Goal: Task Accomplishment & Management: Manage account settings

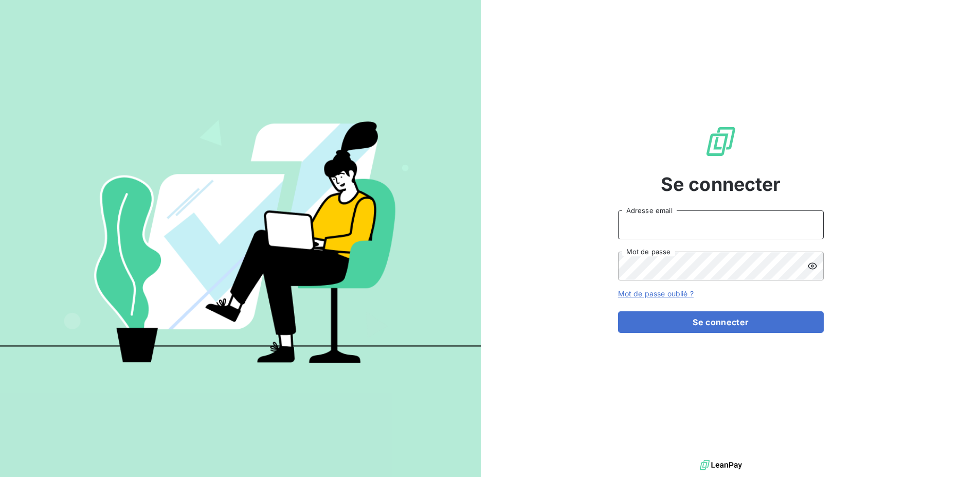
click at [662, 226] on input "Adresse email" at bounding box center [721, 224] width 206 height 29
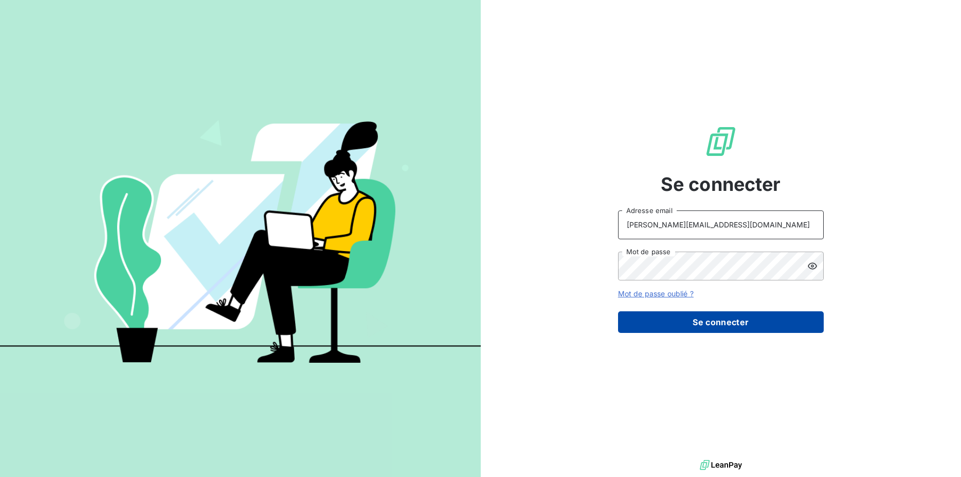
type input "[PERSON_NAME][EMAIL_ADDRESS][DOMAIN_NAME]"
click at [680, 320] on button "Se connecter" at bounding box center [721, 322] width 206 height 22
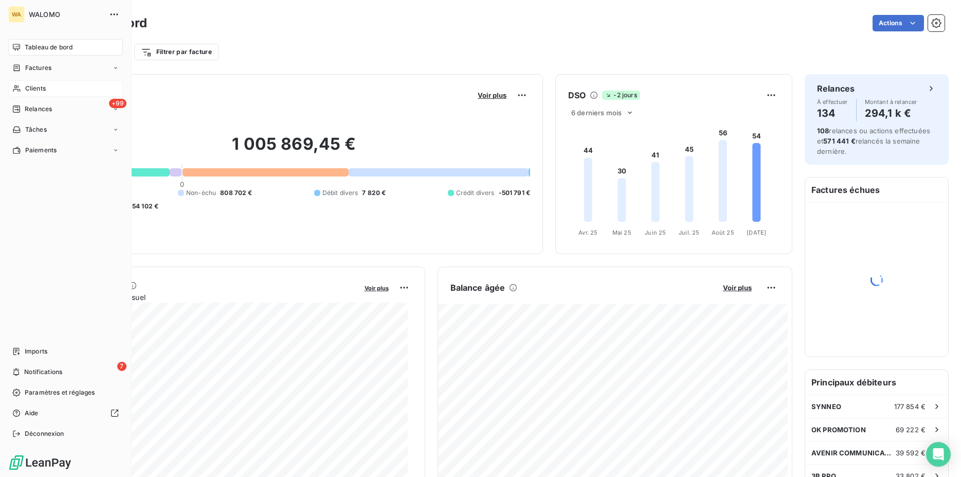
click at [29, 90] on span "Clients" at bounding box center [35, 88] width 21 height 9
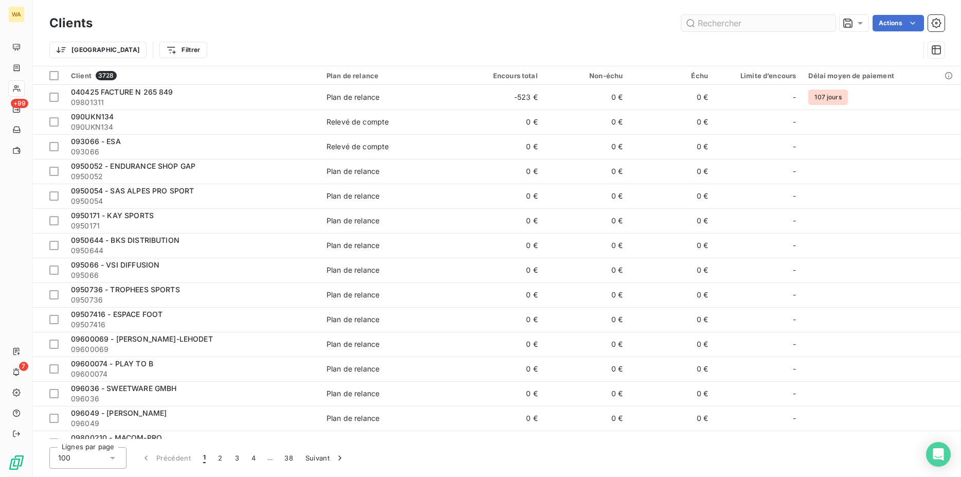
click at [715, 24] on input "text" at bounding box center [758, 23] width 154 height 16
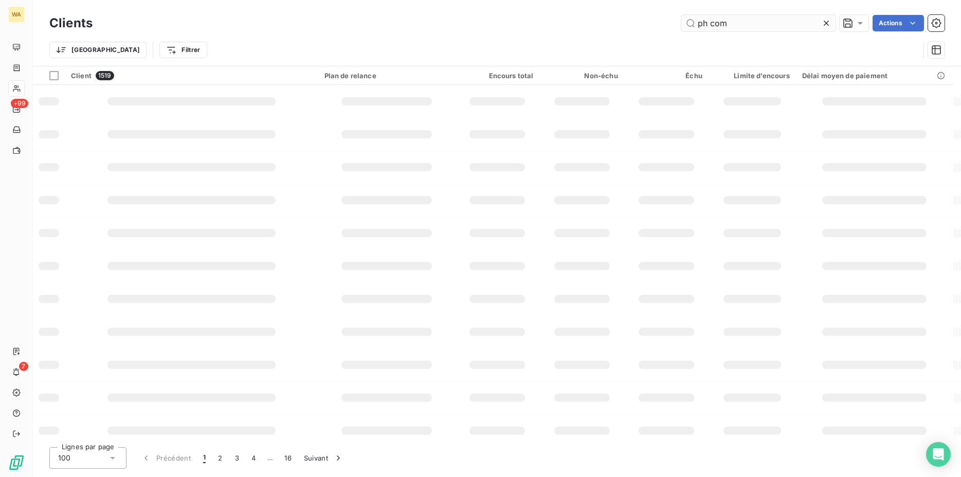
type input "ph com"
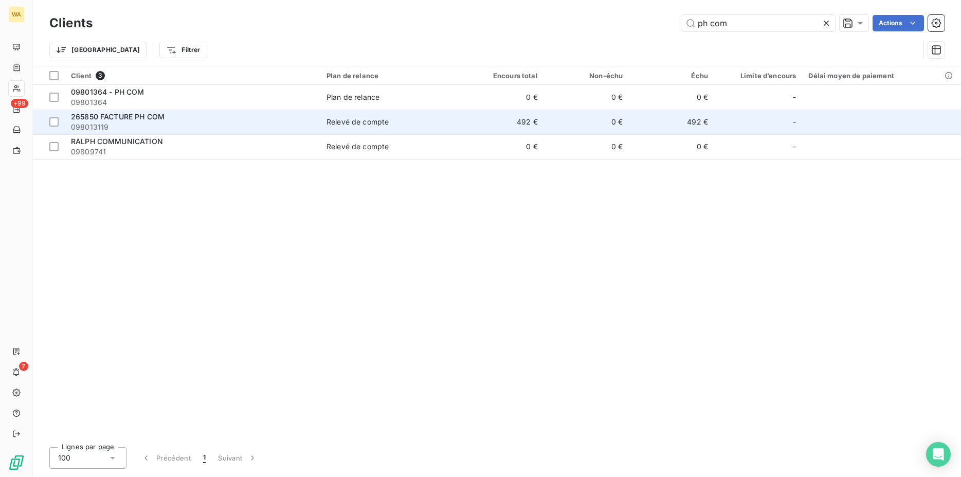
click at [237, 133] on td "265850 FACTURE PH COM 098013119" at bounding box center [193, 122] width 256 height 25
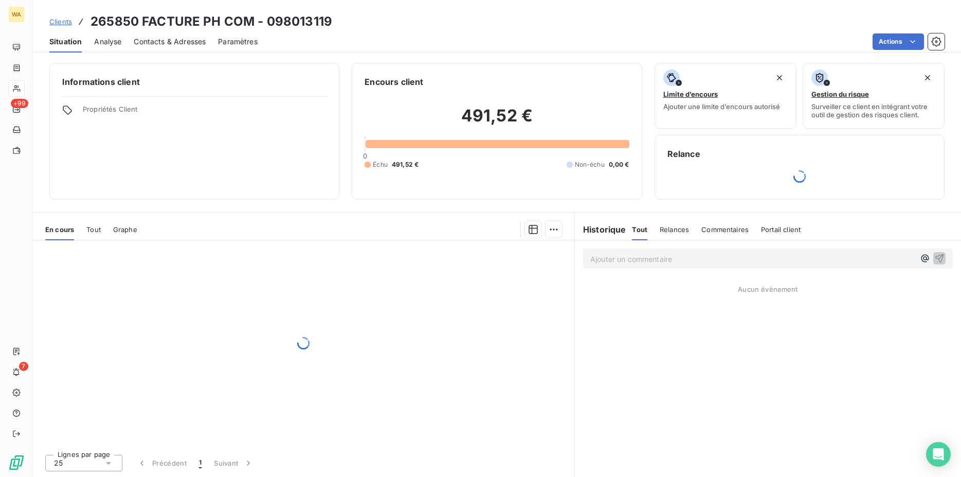
click at [174, 44] on span "Contacts & Adresses" at bounding box center [170, 42] width 72 height 10
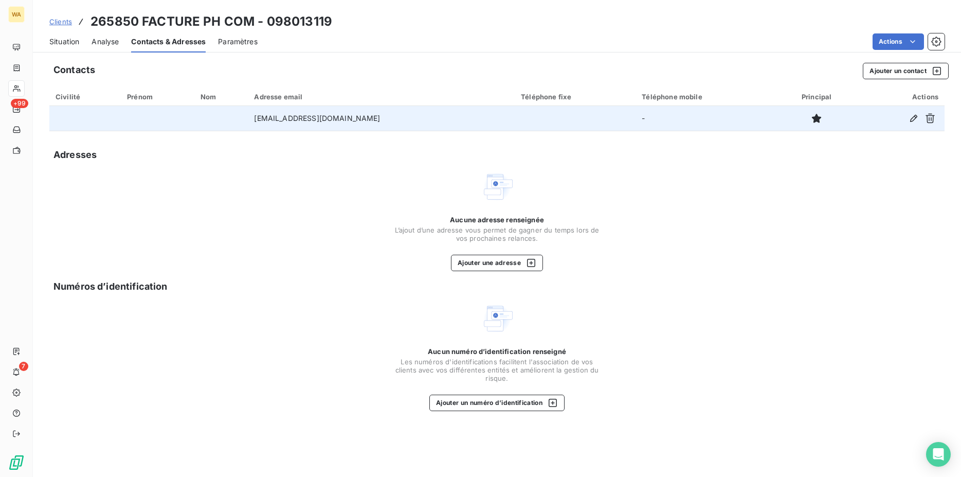
click at [706, 119] on td "-" at bounding box center [706, 118] width 140 height 25
click at [913, 118] on icon "button" at bounding box center [913, 118] width 7 height 7
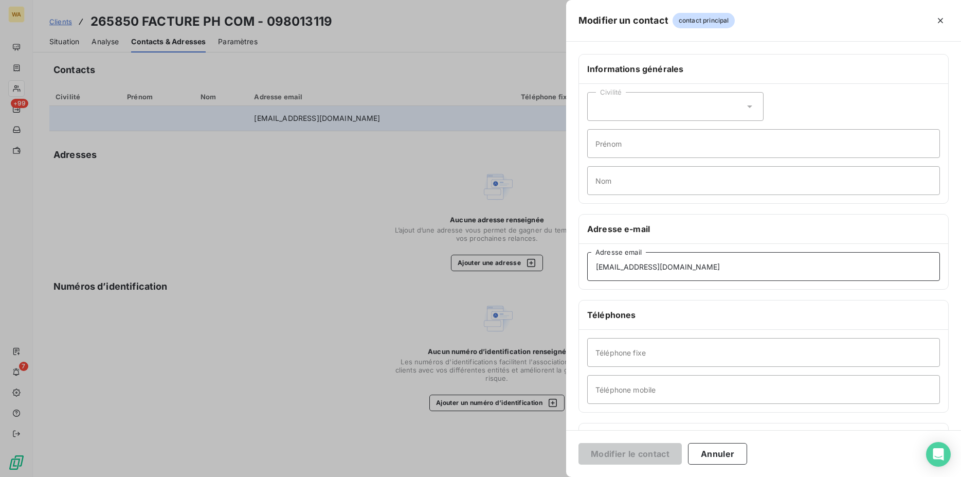
drag, startPoint x: 649, startPoint y: 267, endPoint x: 479, endPoint y: 272, distance: 169.8
click at [479, 476] on div "Modifier un contact contact principal Informations générales Civilité Prénom No…" at bounding box center [480, 477] width 961 height 0
drag, startPoint x: 695, startPoint y: 263, endPoint x: 486, endPoint y: 268, distance: 209.4
click at [587, 268] on input "[EMAIL_ADDRESS][DOMAIN_NAME]" at bounding box center [763, 266] width 353 height 29
paste input "phcom.h"
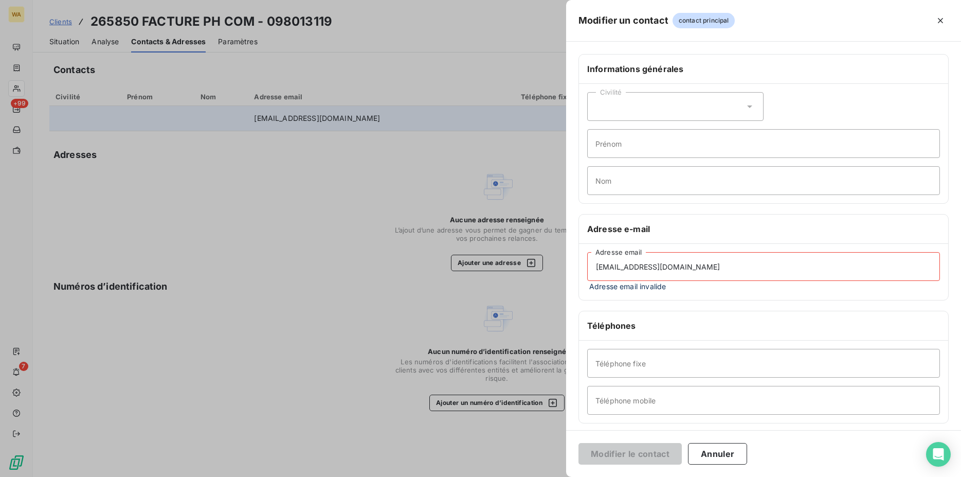
click at [673, 271] on input "[EMAIL_ADDRESS][DOMAIN_NAME]" at bounding box center [763, 266] width 353 height 29
click at [599, 268] on input "[EMAIL_ADDRESS][DOMAIN_NAME]" at bounding box center [763, 266] width 353 height 29
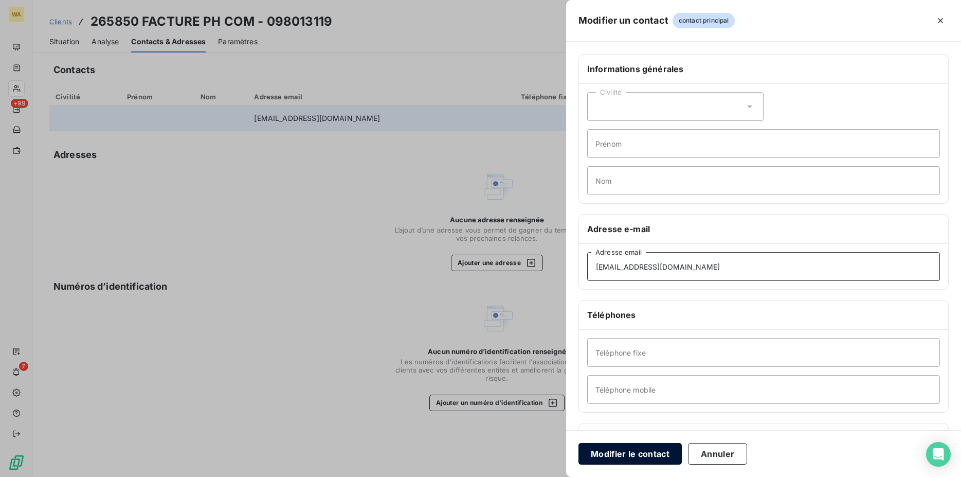
type input "[EMAIL_ADDRESS][DOMAIN_NAME]"
click at [643, 452] on button "Modifier le contact" at bounding box center [630, 454] width 103 height 22
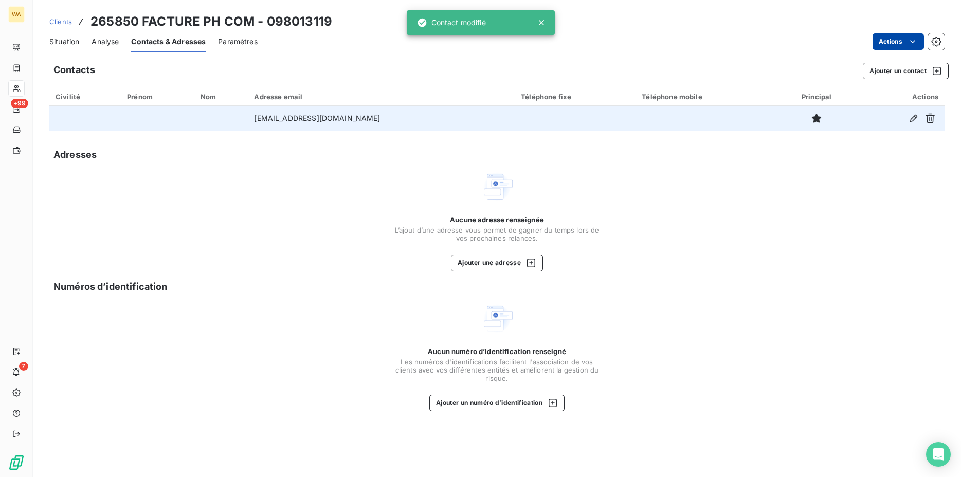
click at [912, 45] on html "WA +99 7 Clients 265850 FACTURE PH COM - 098013119 Situation Analyse Contacts &…" at bounding box center [480, 238] width 961 height 477
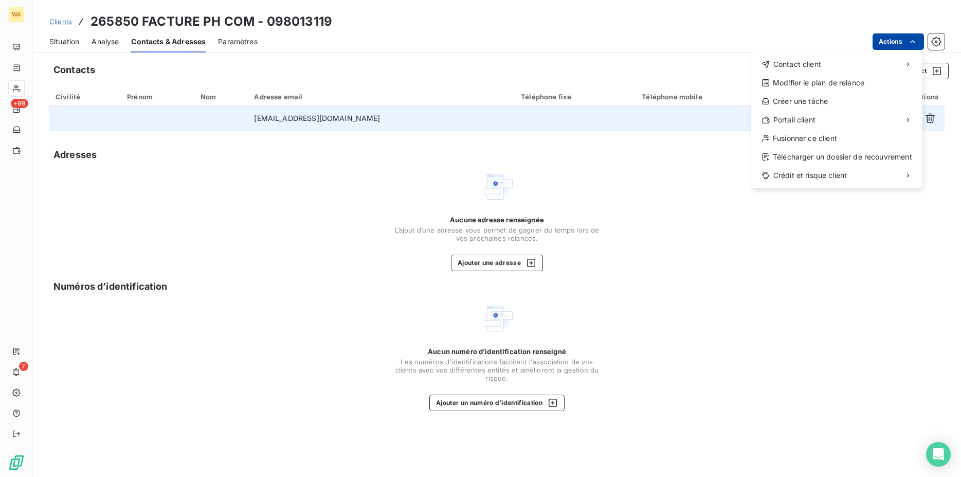
click at [672, 162] on html "WA +99 7 Clients 265850 FACTURE PH COM - 098013119 Situation Analyse Contacts &…" at bounding box center [480, 238] width 961 height 477
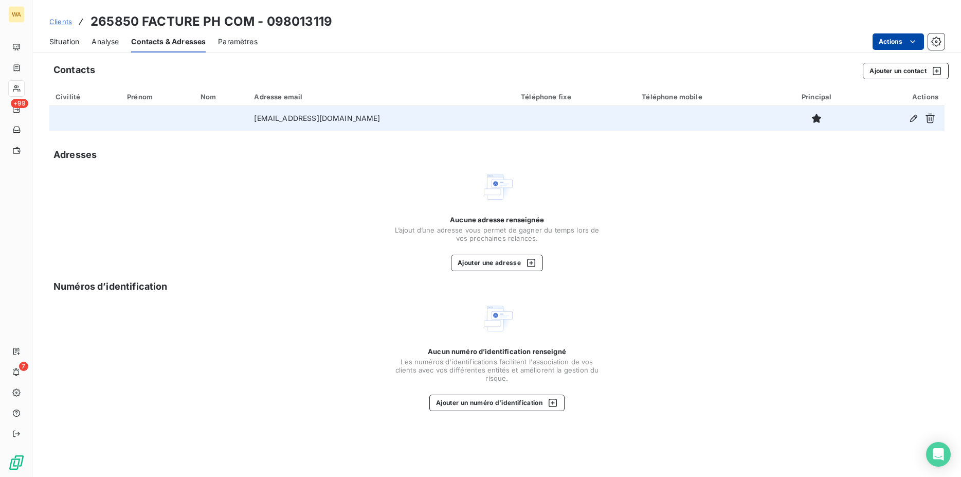
click at [417, 120] on td "[EMAIL_ADDRESS][DOMAIN_NAME]" at bounding box center [381, 118] width 267 height 25
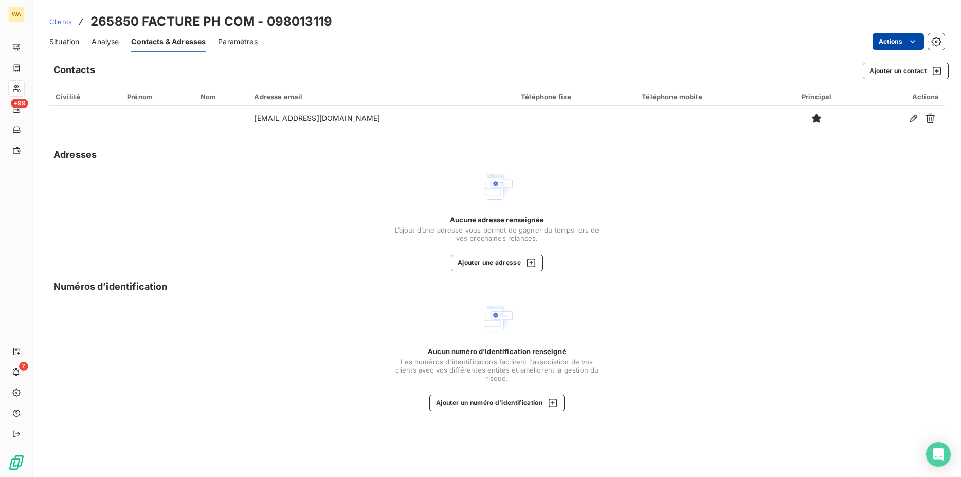
click at [68, 41] on span "Situation" at bounding box center [64, 42] width 30 height 10
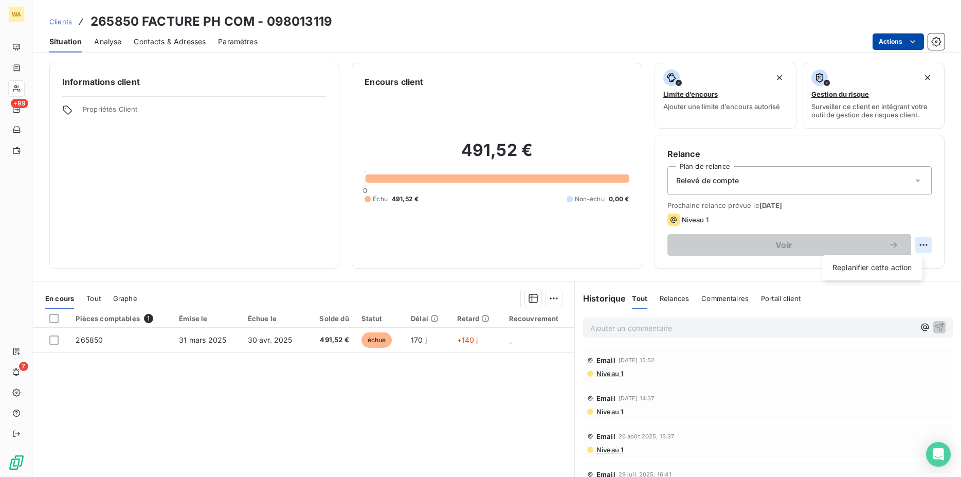
click at [912, 245] on html "WA +99 7 Clients 265850 FACTURE PH COM - 098013119 Situation Analyse Contacts &…" at bounding box center [480, 238] width 961 height 477
click at [885, 266] on div "Replanifier cette action" at bounding box center [872, 267] width 92 height 16
select select "8"
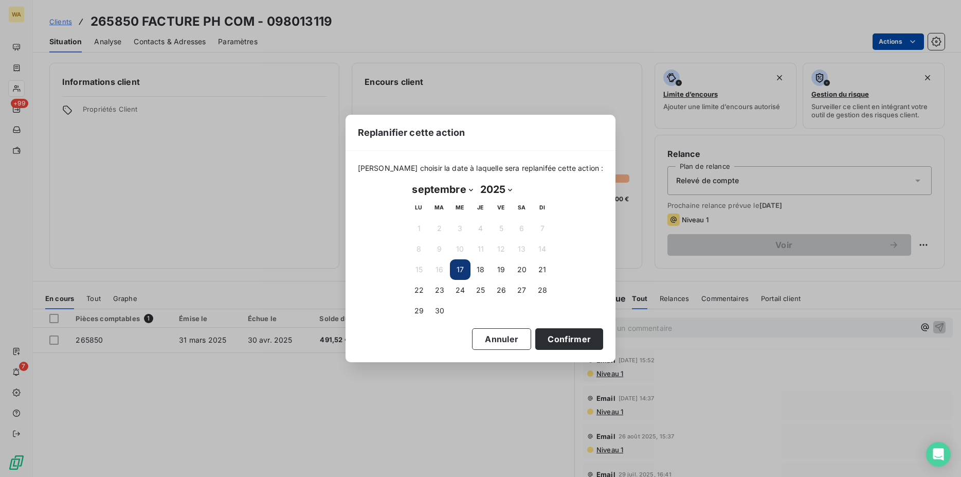
click at [456, 273] on button "17" at bounding box center [460, 269] width 21 height 21
click at [549, 335] on button "Confirmer" at bounding box center [569, 339] width 68 height 22
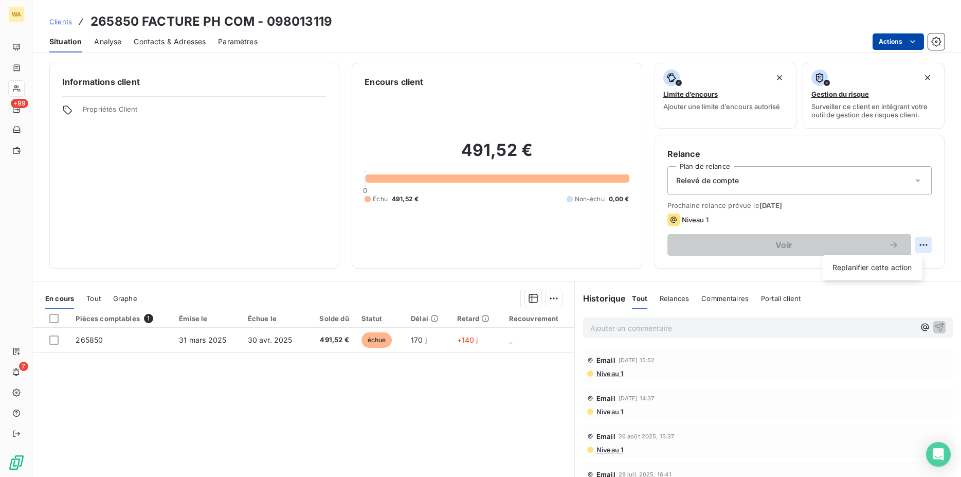
click at [917, 244] on html "WA +99 7 Clients 265850 FACTURE PH COM - 098013119 Situation Analyse Contacts &…" at bounding box center [480, 238] width 961 height 477
click at [844, 268] on div "Replanifier cette action" at bounding box center [872, 267] width 92 height 16
select select "8"
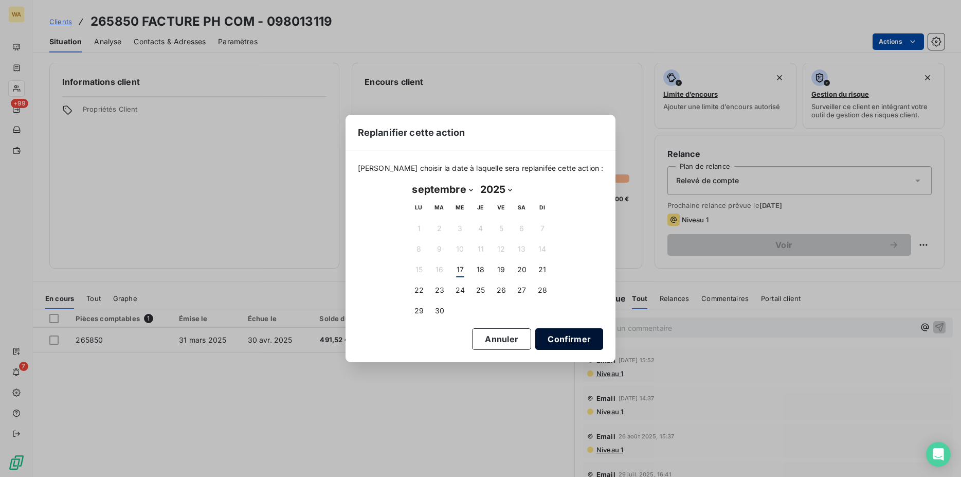
click at [540, 335] on button "Confirmer" at bounding box center [569, 339] width 68 height 22
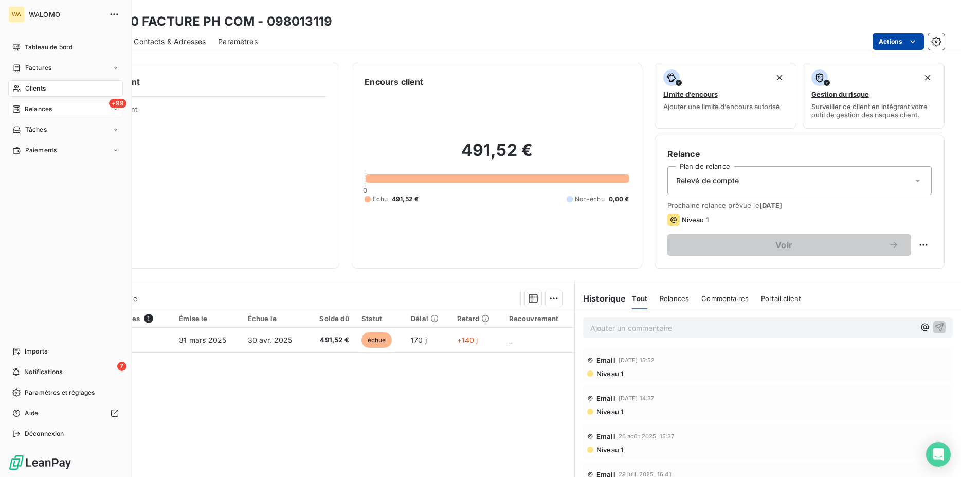
click at [35, 108] on span "Relances" at bounding box center [38, 108] width 27 height 9
click at [43, 128] on span "À effectuer" at bounding box center [41, 129] width 33 height 9
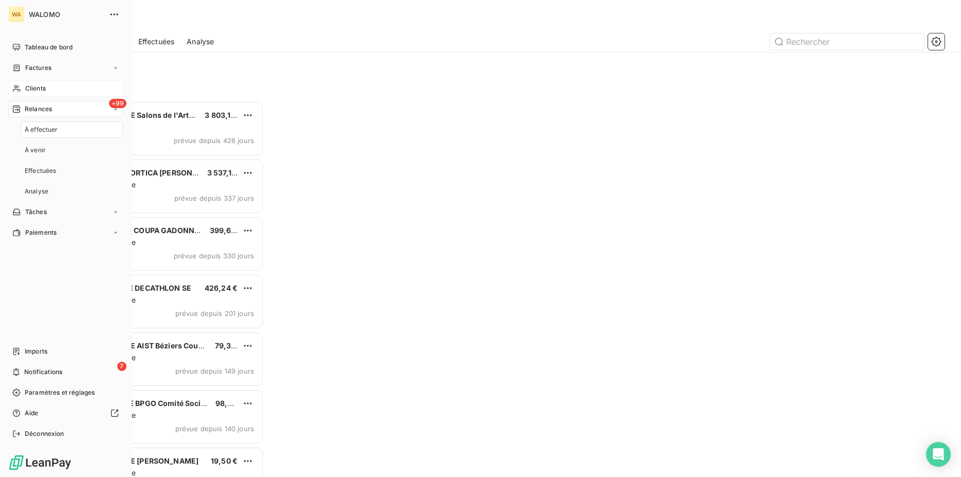
scroll to position [367, 206]
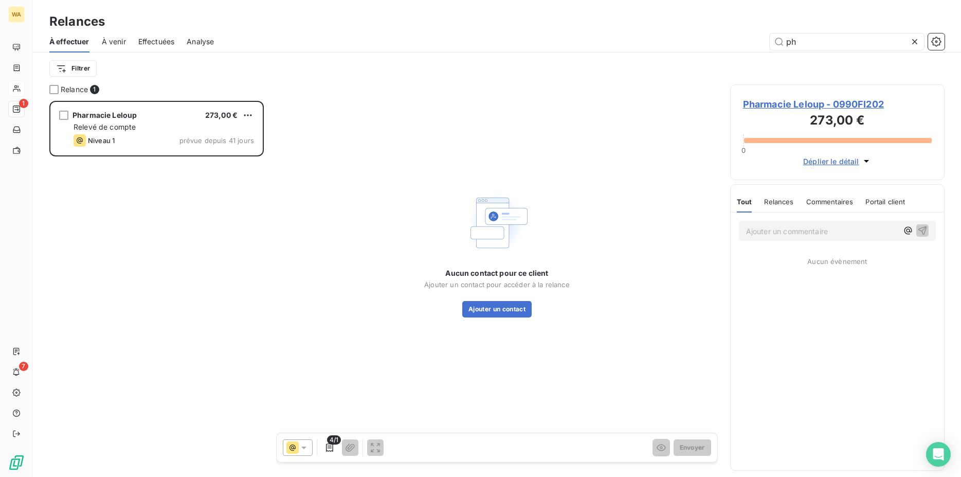
scroll to position [367, 206]
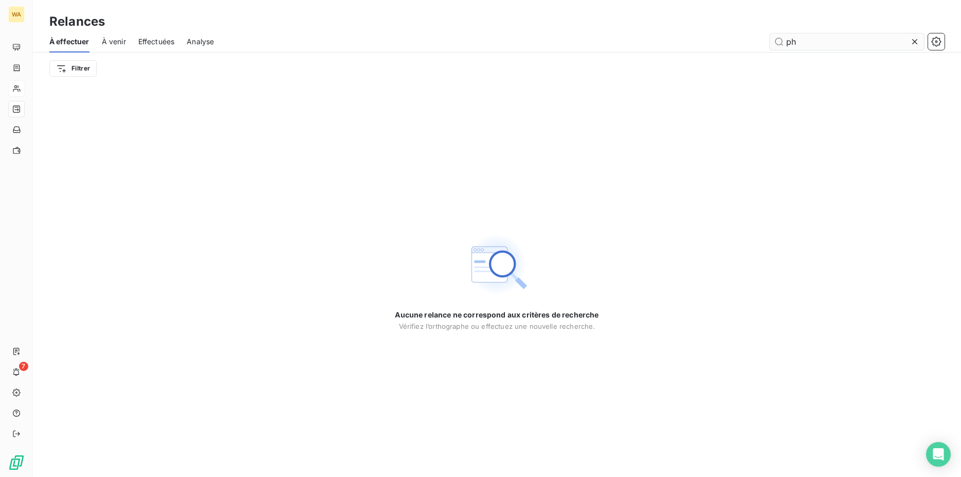
drag, startPoint x: 819, startPoint y: 42, endPoint x: 712, endPoint y: 44, distance: 107.0
click at [770, 44] on input "ph" at bounding box center [847, 41] width 154 height 16
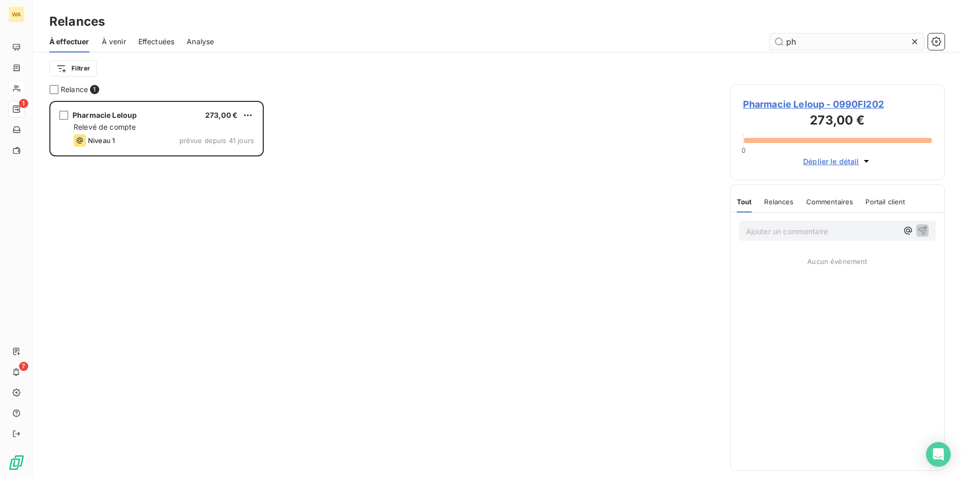
scroll to position [367, 206]
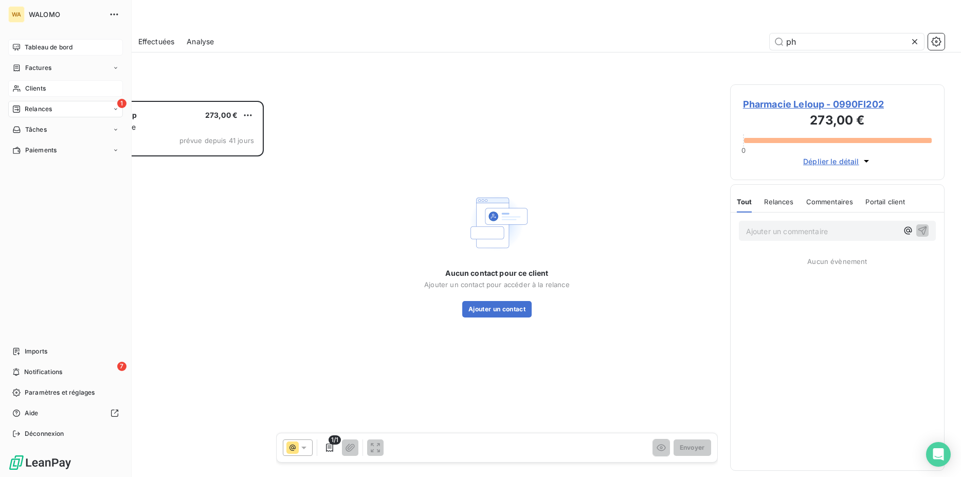
type input "ph"
click at [50, 50] on span "Tableau de bord" at bounding box center [49, 47] width 48 height 9
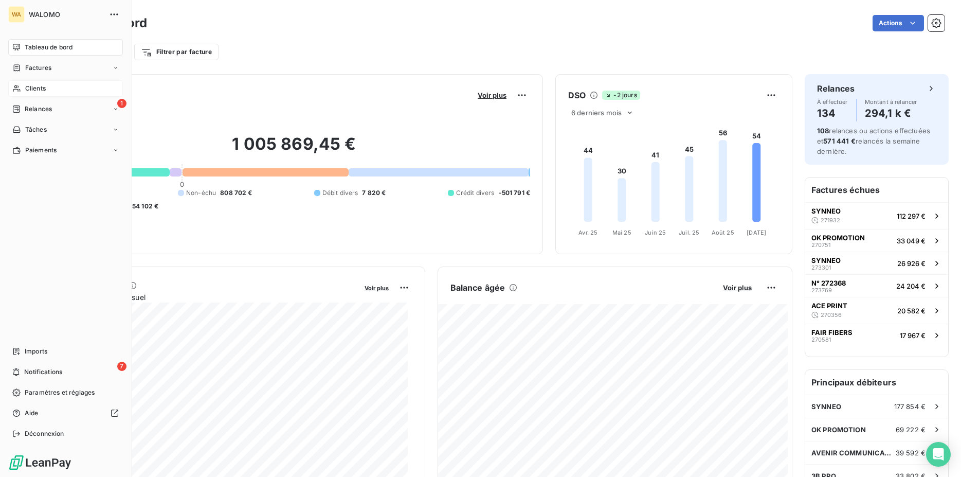
drag, startPoint x: 34, startPoint y: 86, endPoint x: 82, endPoint y: 88, distance: 48.4
click at [35, 86] on span "Clients" at bounding box center [35, 88] width 21 height 9
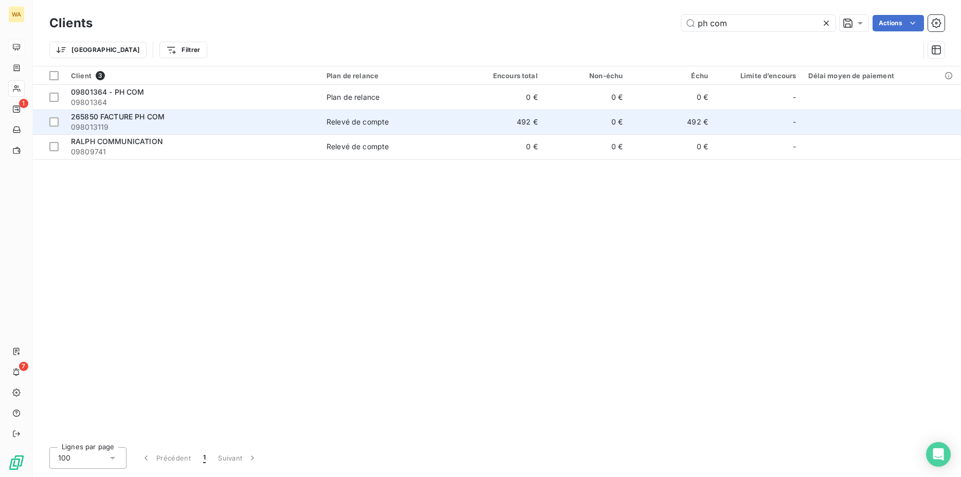
click at [145, 115] on span "265850 FACTURE PH COM" at bounding box center [118, 116] width 94 height 9
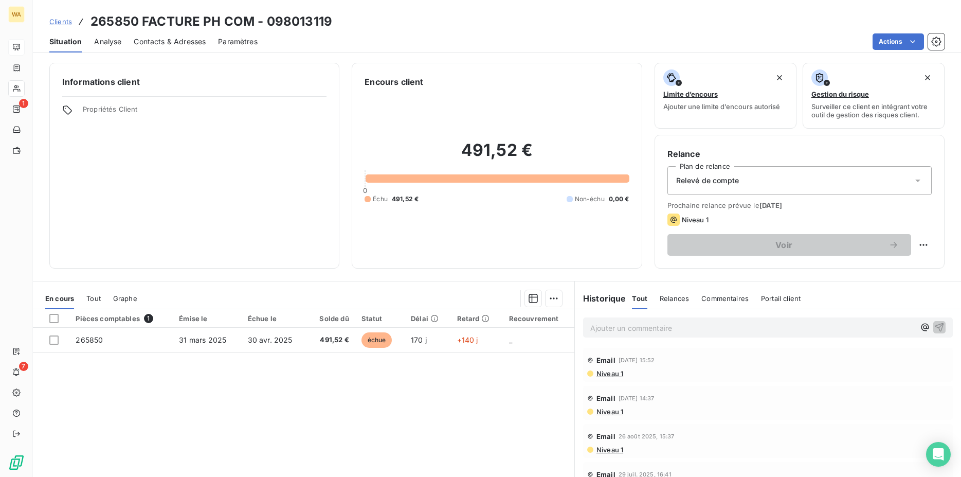
scroll to position [52, 0]
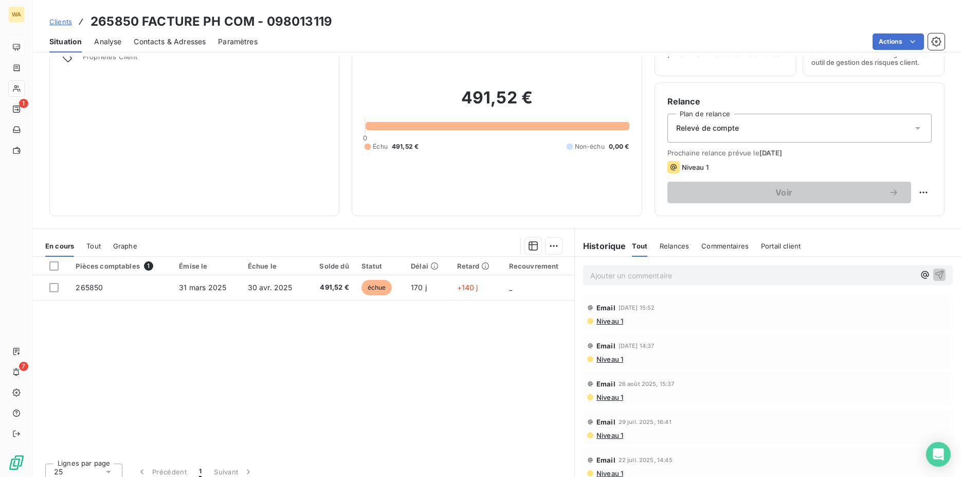
click at [915, 128] on icon at bounding box center [917, 128] width 5 height 3
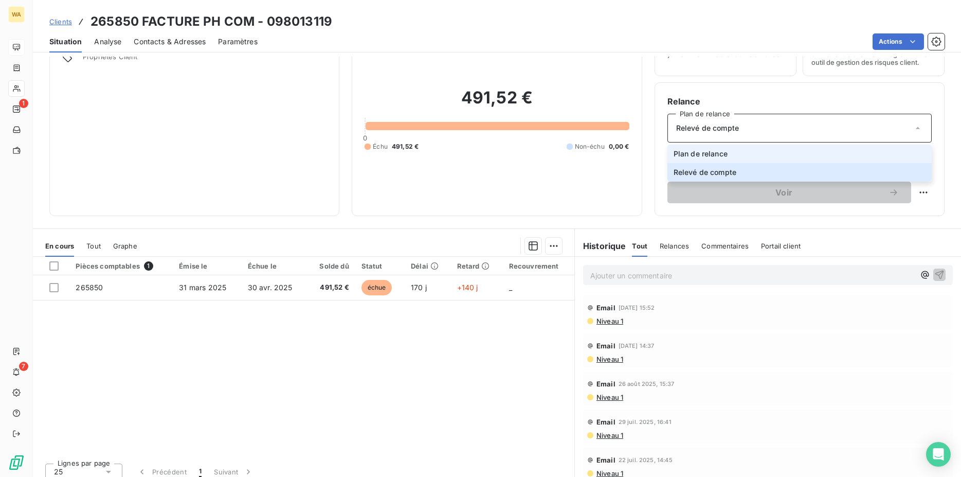
click at [832, 161] on li "Plan de relance" at bounding box center [800, 154] width 264 height 19
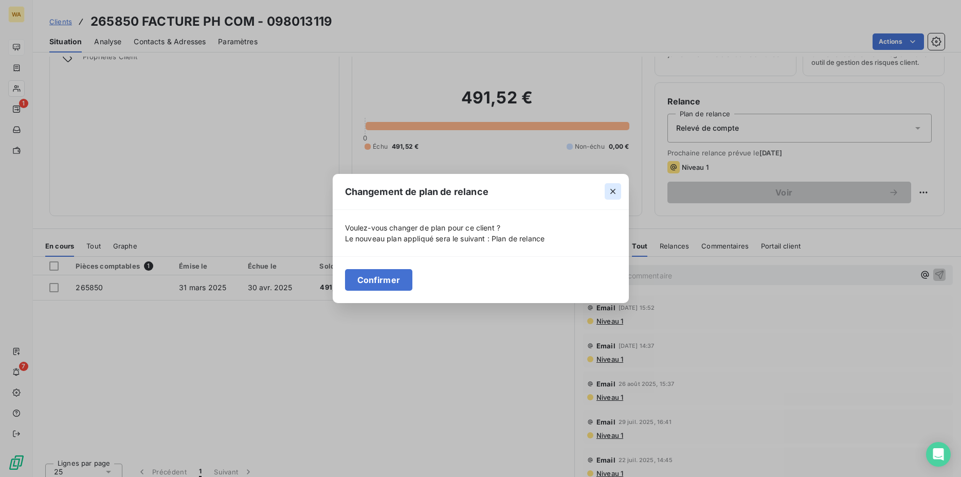
click at [615, 195] on icon "button" at bounding box center [613, 191] width 10 height 10
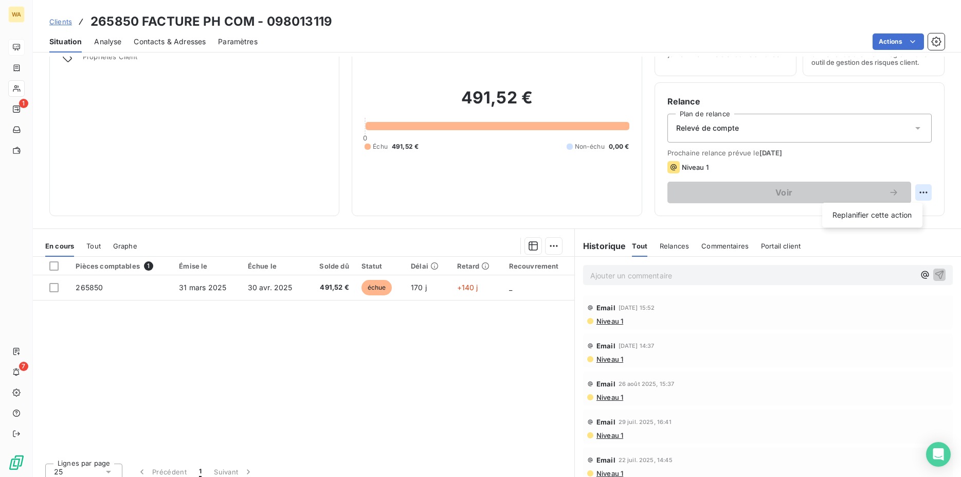
click at [910, 192] on html "WA 1 7 Clients 265850 FACTURE PH COM - 098013119 Situation Analyse Contacts & A…" at bounding box center [480, 238] width 961 height 477
click at [886, 212] on div "Replanifier cette action" at bounding box center [872, 215] width 92 height 16
select select "8"
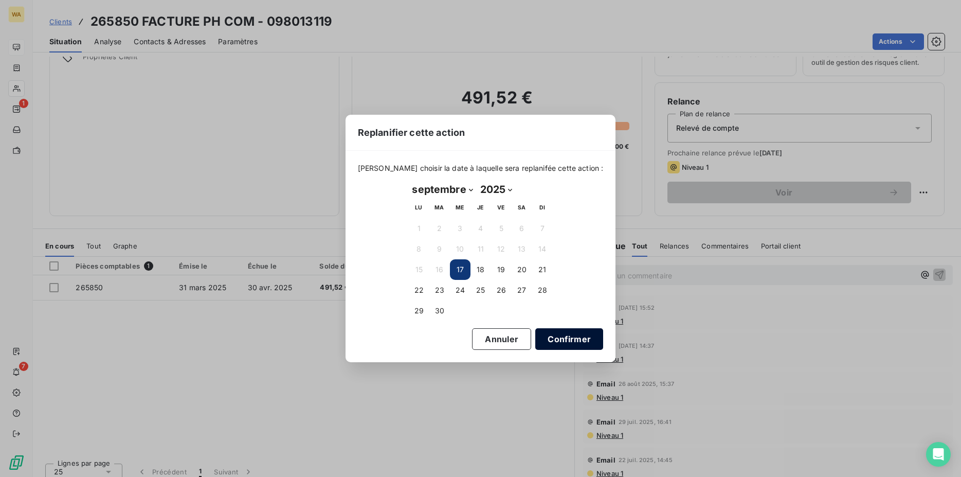
click at [553, 335] on button "Confirmer" at bounding box center [569, 339] width 68 height 22
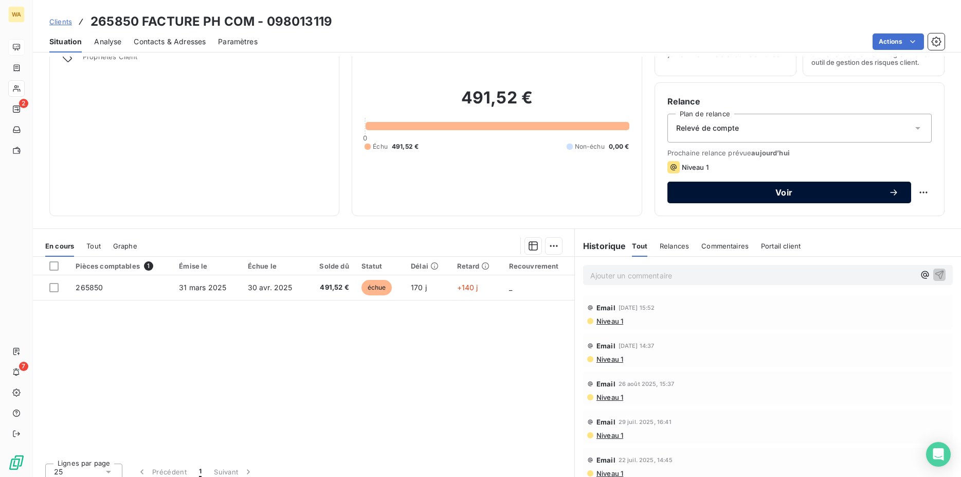
click at [742, 199] on button "Voir" at bounding box center [790, 193] width 244 height 22
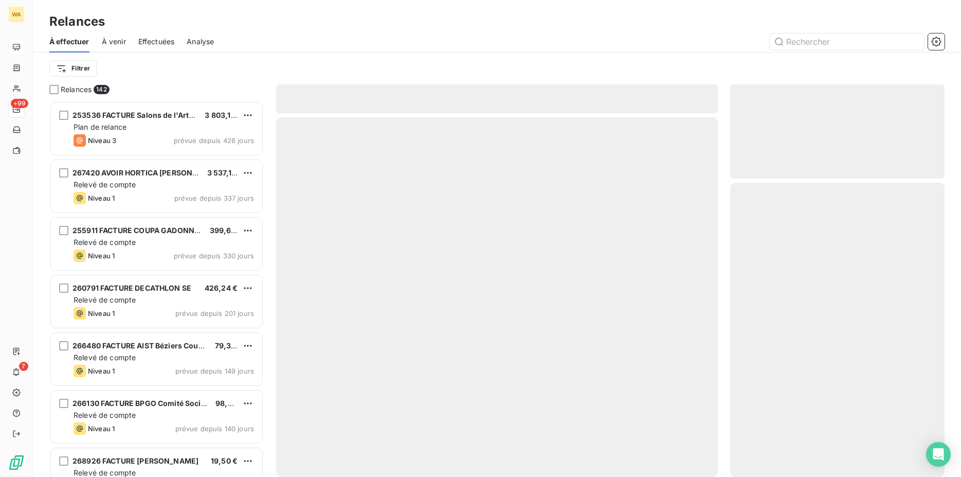
scroll to position [367, 206]
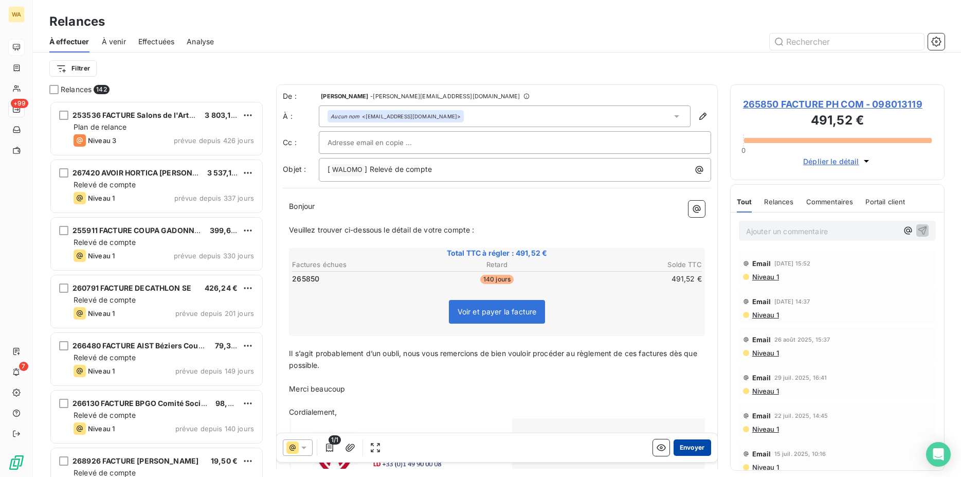
click at [682, 446] on button "Envoyer" at bounding box center [693, 447] width 38 height 16
